Goal: Information Seeking & Learning: Check status

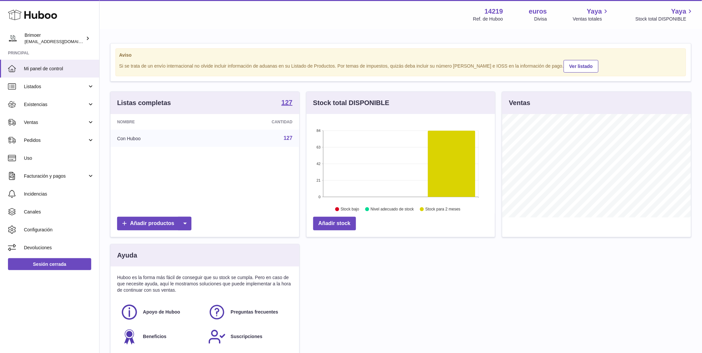
scroll to position [104, 188]
click at [70, 122] on span "Ventas" at bounding box center [55, 122] width 63 height 6
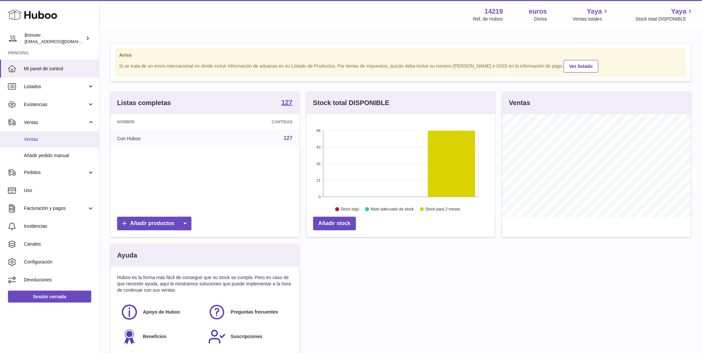
click at [66, 140] on span "Ventas" at bounding box center [59, 139] width 70 height 6
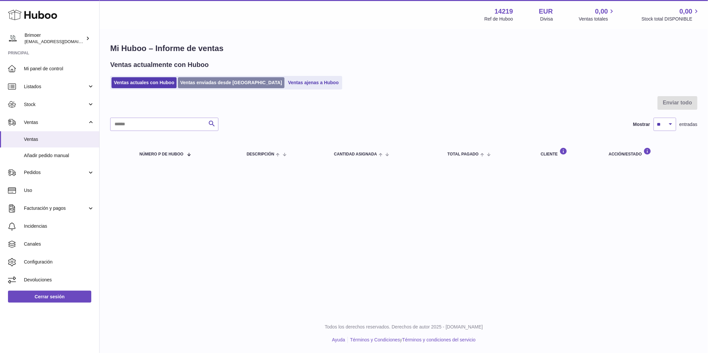
click at [198, 81] on link "Ventas enviadas desde [GEOGRAPHIC_DATA]" at bounding box center [231, 82] width 106 height 11
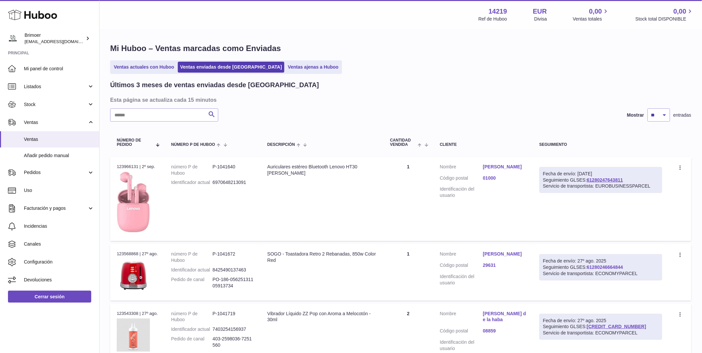
click at [618, 266] on link "61280246664844" at bounding box center [605, 267] width 36 height 5
click at [491, 255] on link "Simona Andrean Hoban" at bounding box center [504, 254] width 43 height 6
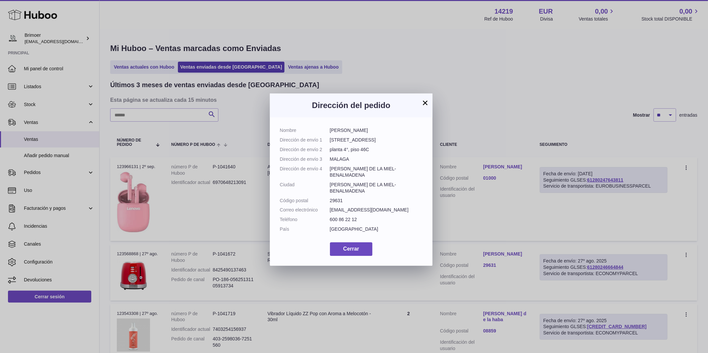
click at [424, 101] on button "×" at bounding box center [425, 103] width 8 height 8
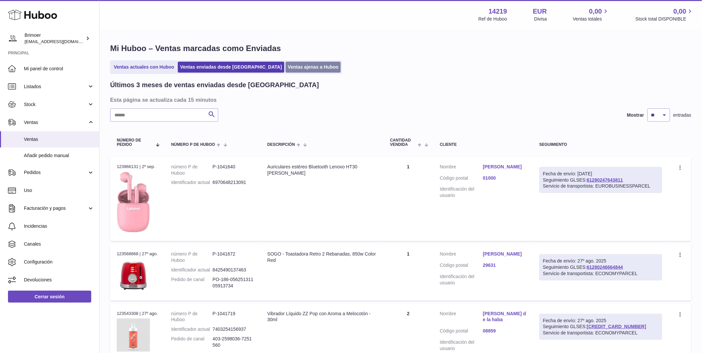
click at [286, 70] on link "Ventas ajenas a Huboo" at bounding box center [313, 67] width 55 height 11
